Goal: Find specific page/section: Find specific page/section

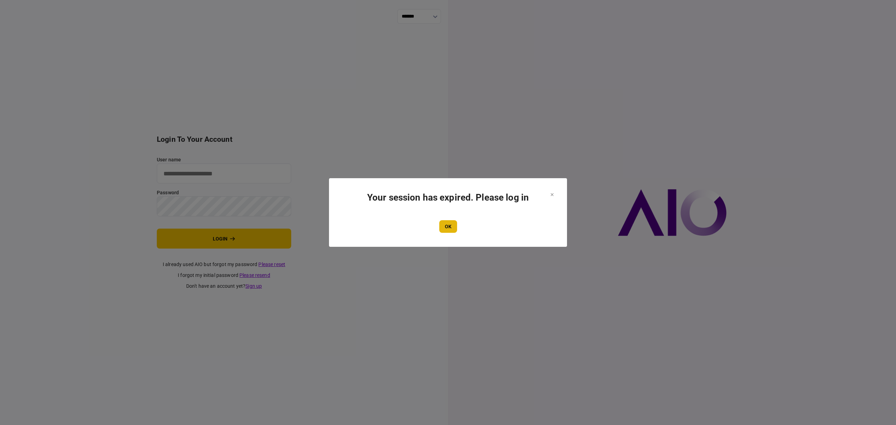
type input "*******"
click at [448, 226] on button "OK" at bounding box center [448, 226] width 18 height 13
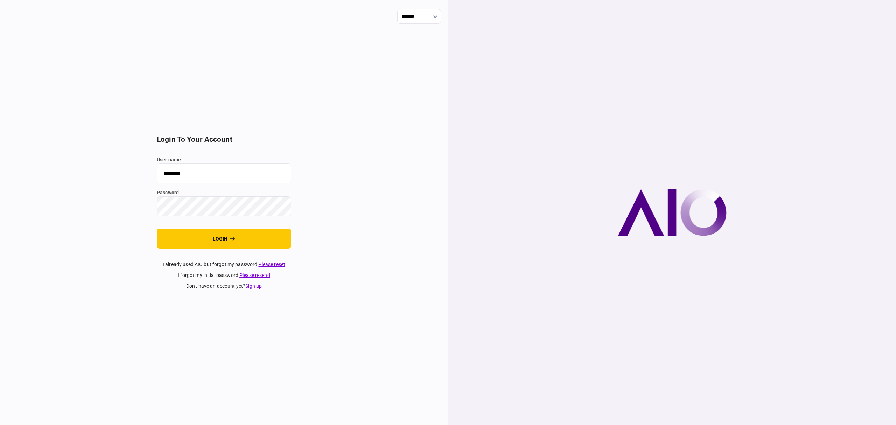
drag, startPoint x: 209, startPoint y: 234, endPoint x: 208, endPoint y: 216, distance: 17.9
click at [204, 234] on button "login" at bounding box center [224, 238] width 134 height 20
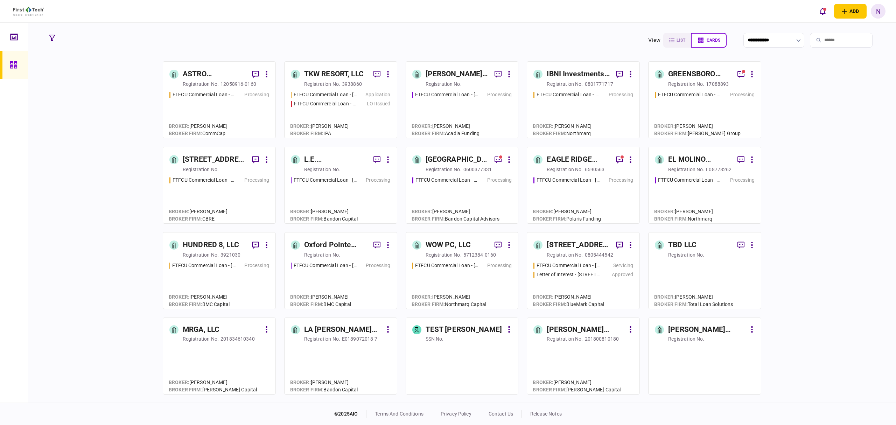
click at [342, 73] on div "TKW RESORT, LLC" at bounding box center [333, 74] width 59 height 11
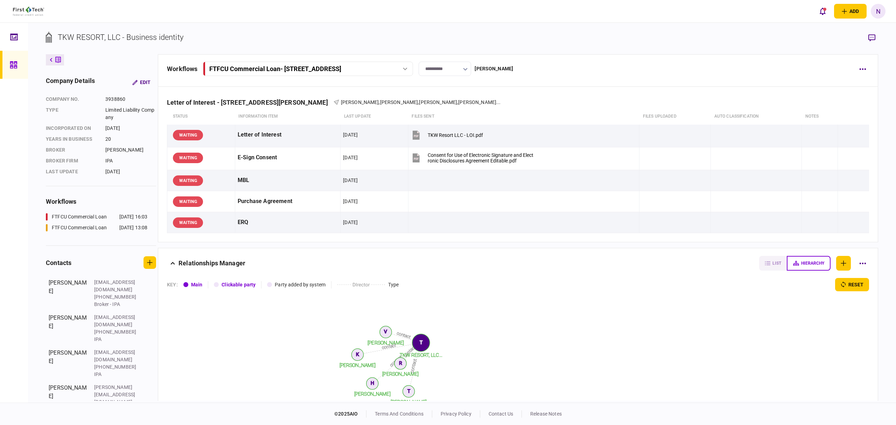
click at [387, 68] on div "FTFCU Commercial Loan - [STREET_ADDRESS]" at bounding box center [299, 68] width 181 height 7
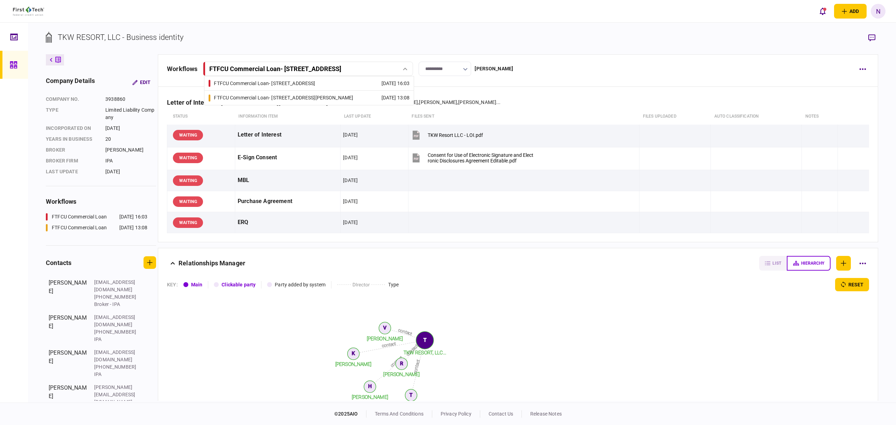
click at [312, 97] on div "FTFCU Commercial Loan - [STREET_ADDRESS][PERSON_NAME]" at bounding box center [283, 97] width 139 height 7
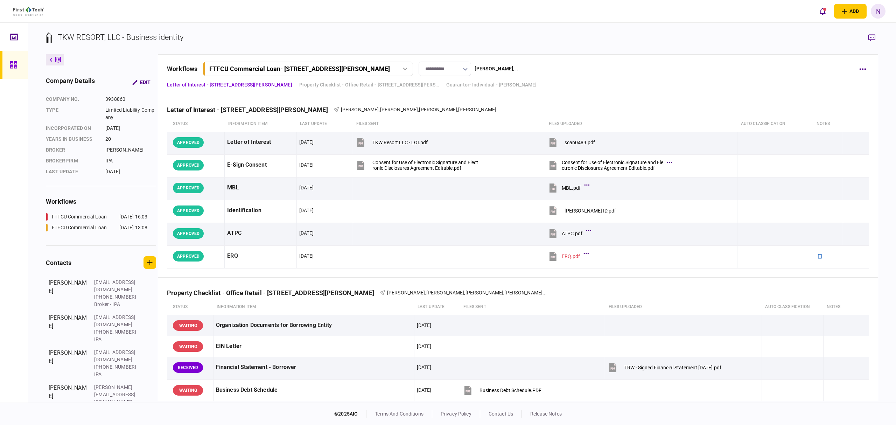
click at [389, 76] on button "FTFCU Commercial Loan - [STREET_ADDRESS][PERSON_NAME]" at bounding box center [308, 69] width 210 height 14
click at [378, 70] on div "FTFCU Commercial Loan - [STREET_ADDRESS][PERSON_NAME]" at bounding box center [299, 68] width 181 height 7
drag, startPoint x: 364, startPoint y: 68, endPoint x: 346, endPoint y: 75, distance: 19.2
click at [364, 68] on div "FTFCU Commercial Loan - [STREET_ADDRESS][PERSON_NAME]" at bounding box center [299, 68] width 181 height 7
click at [315, 80] on div "FTFCU Commercial Loan - [STREET_ADDRESS]" at bounding box center [264, 83] width 101 height 7
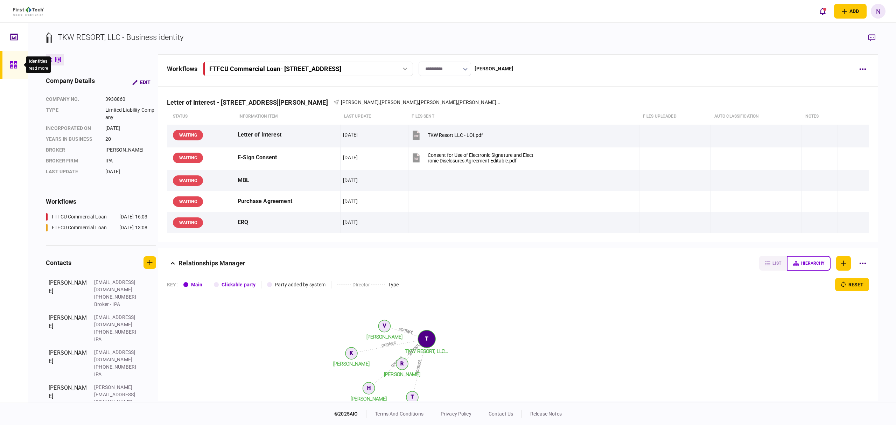
click at [10, 65] on icon at bounding box center [14, 65] width 8 height 8
